Goal: Find specific page/section: Find specific page/section

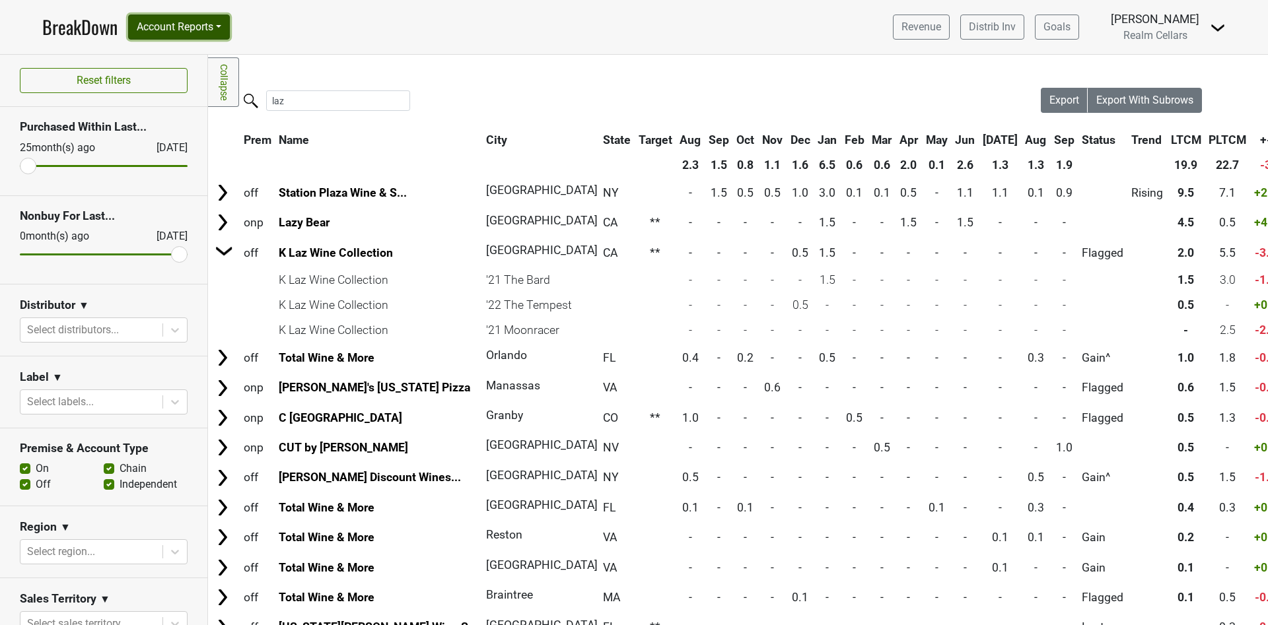
click at [201, 30] on button "Account Reports" at bounding box center [179, 27] width 102 height 25
click at [184, 58] on link "SuperRanker" at bounding box center [187, 57] width 117 height 21
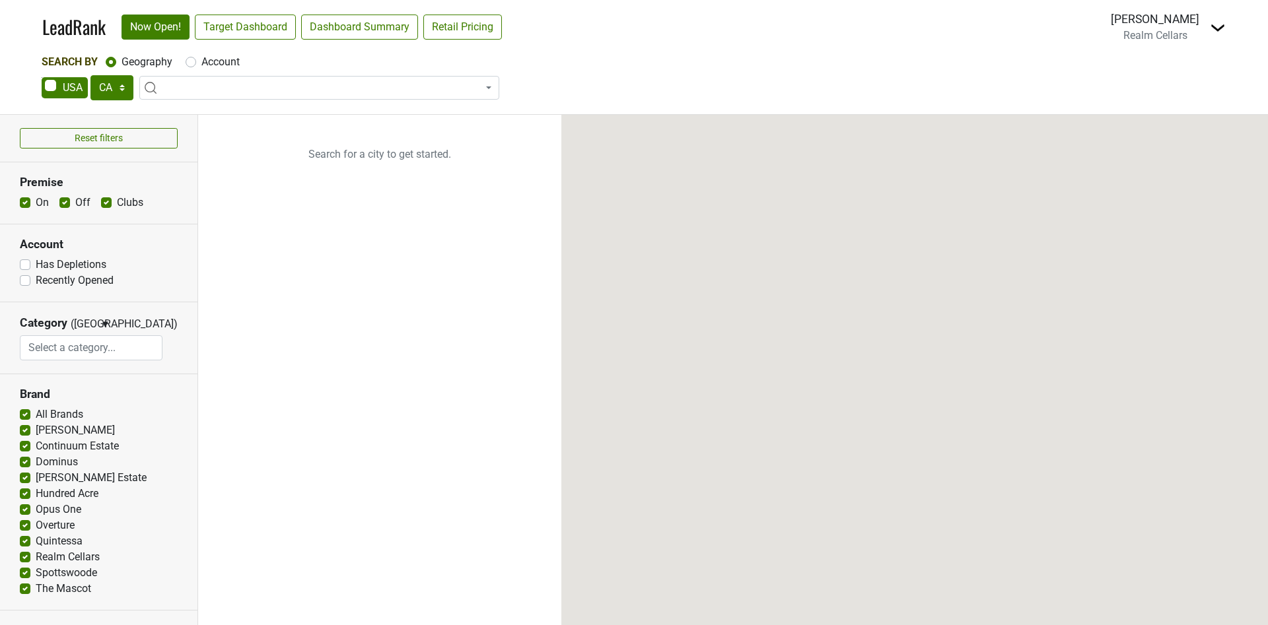
select select "CA"
select select
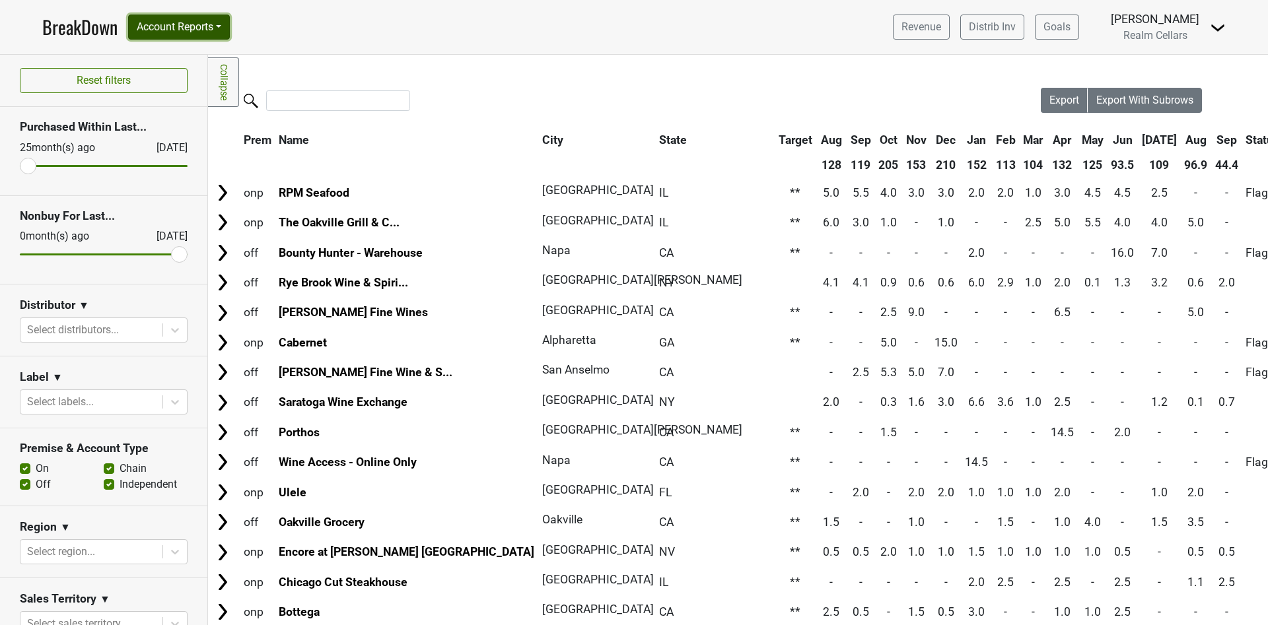
click at [174, 32] on button "Account Reports" at bounding box center [179, 27] width 102 height 25
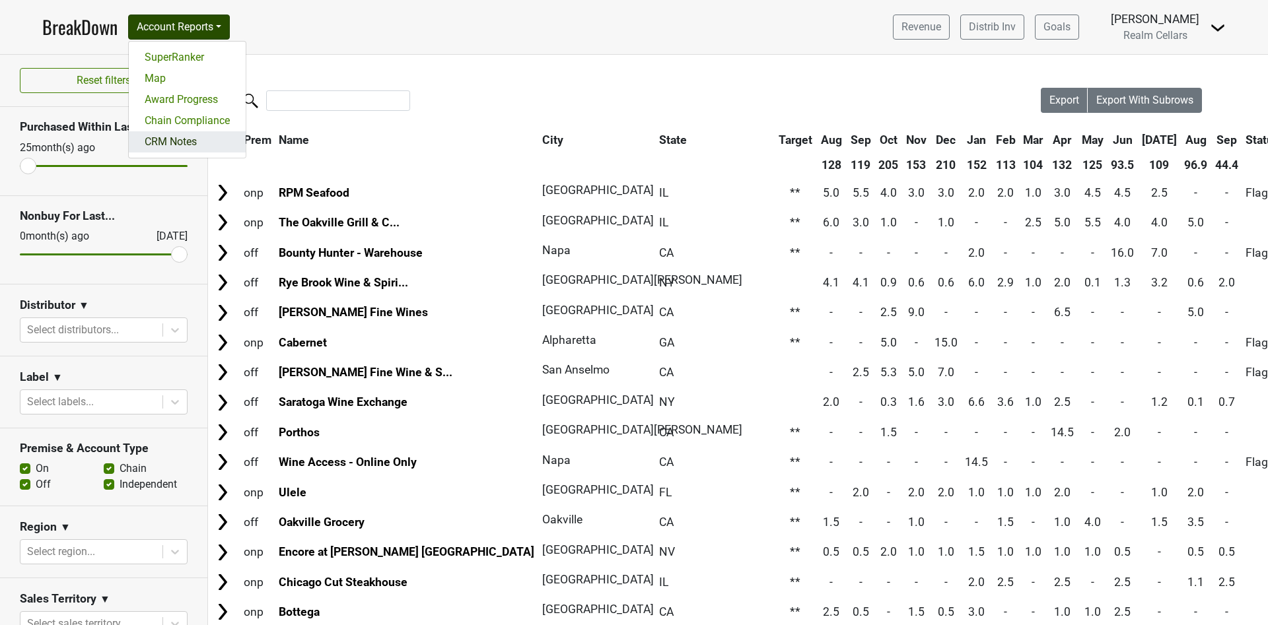
click at [174, 139] on link "CRM Notes" at bounding box center [187, 141] width 117 height 21
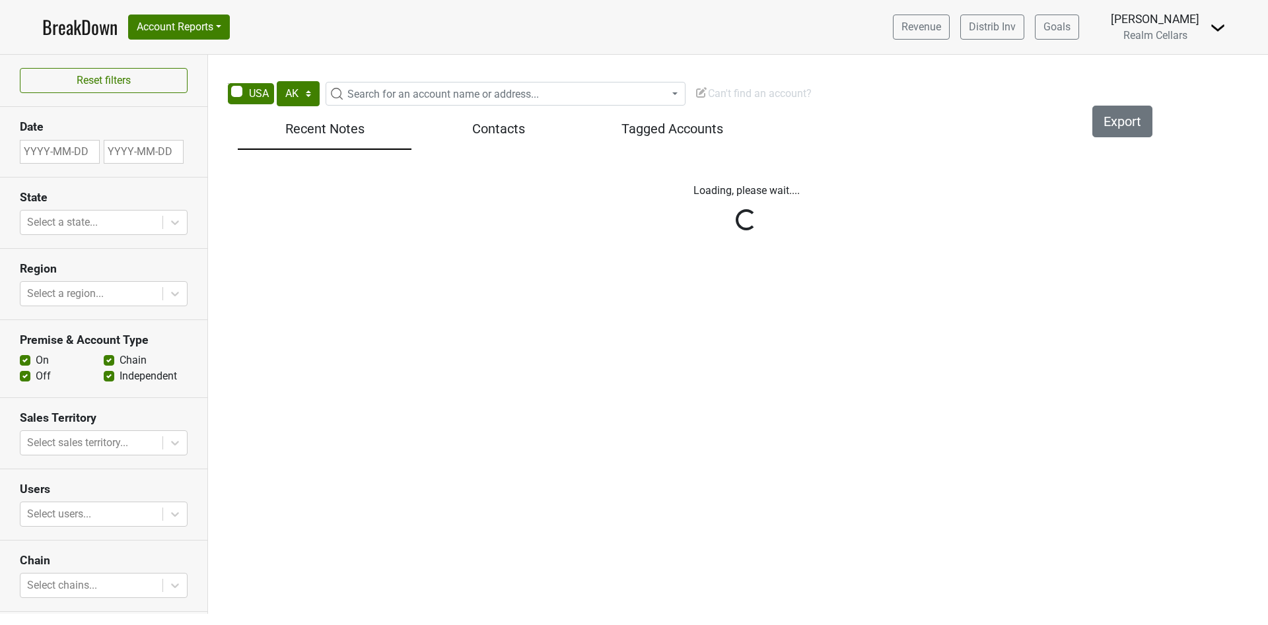
select select "[GEOGRAPHIC_DATA]"
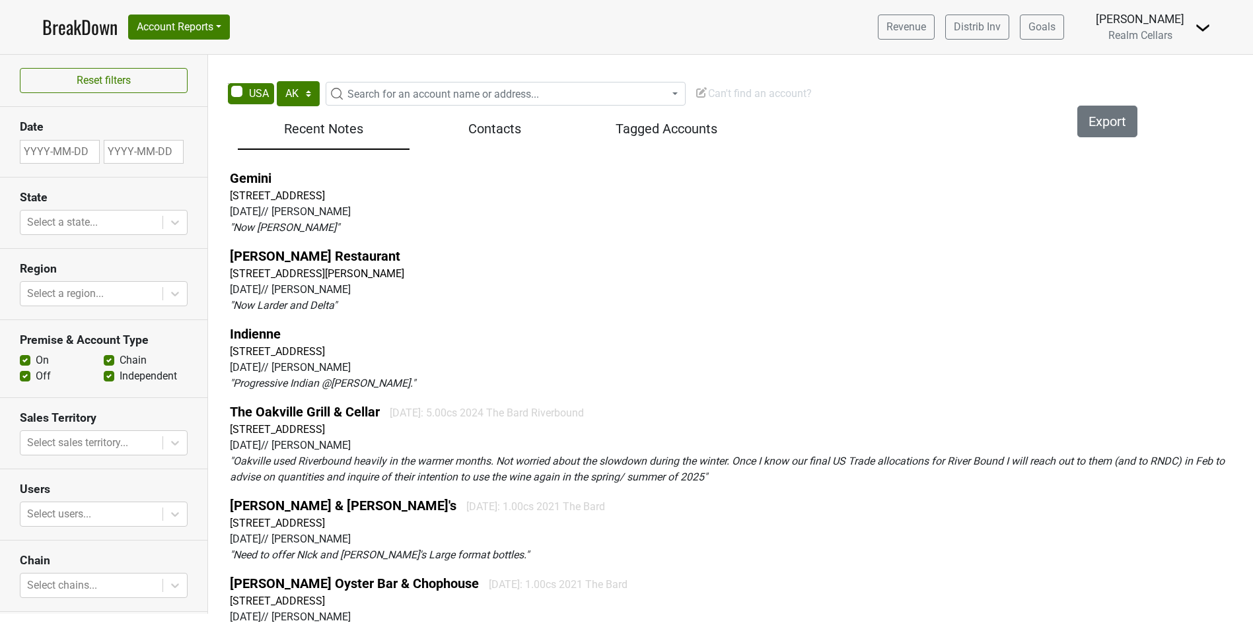
click at [491, 133] on h5 "Contacts" at bounding box center [495, 129] width 158 height 16
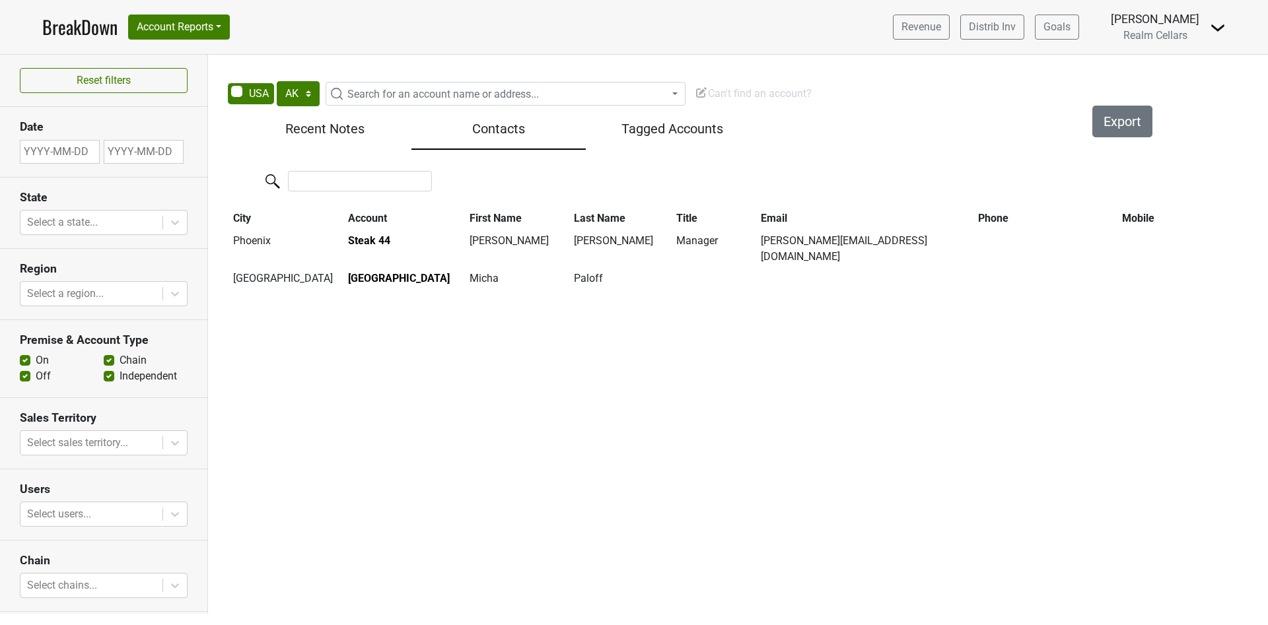
click at [310, 134] on h5 "Recent Notes" at bounding box center [324, 129] width 160 height 16
